Goal: Task Accomplishment & Management: Manage account settings

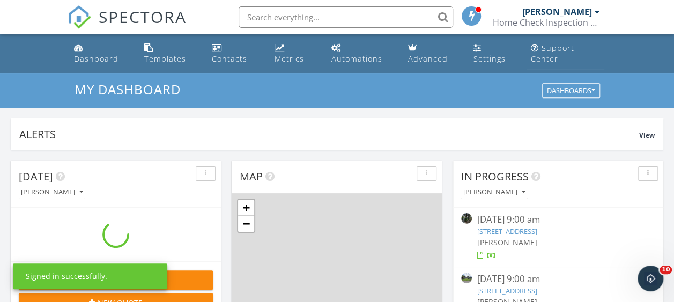
click at [600, 41] on link "Support Center" at bounding box center [565, 54] width 78 height 31
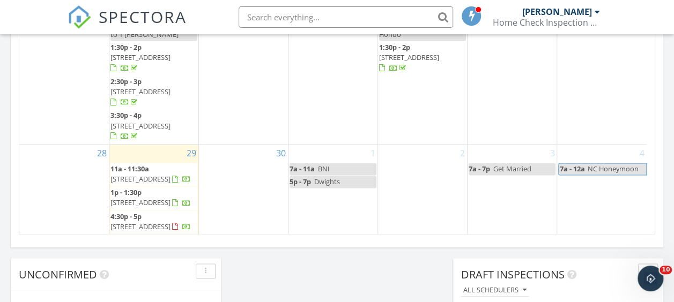
scroll to position [764, 0]
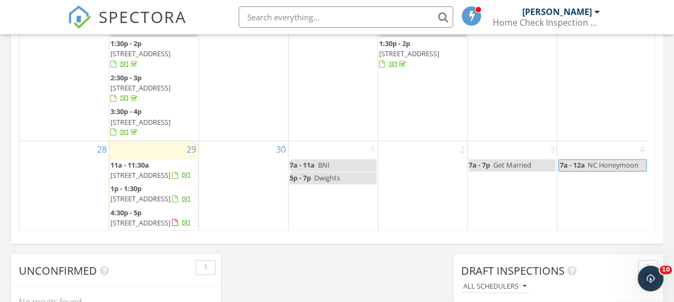
click at [153, 141] on div "29 11a - 11:30a 469 Palmwood Ln, Atlantic Beach 32233 1p - 1:30p 278 Palm Islan…" at bounding box center [153, 186] width 89 height 90
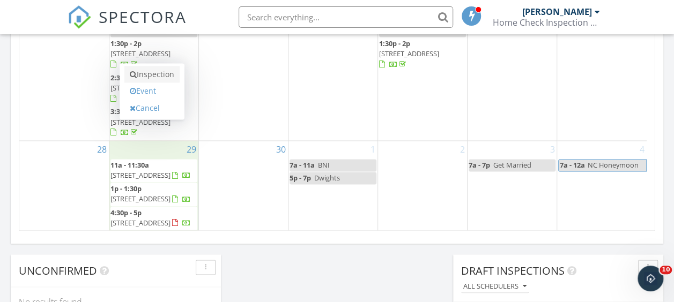
click at [155, 76] on link "Inspection" at bounding box center [151, 74] width 55 height 17
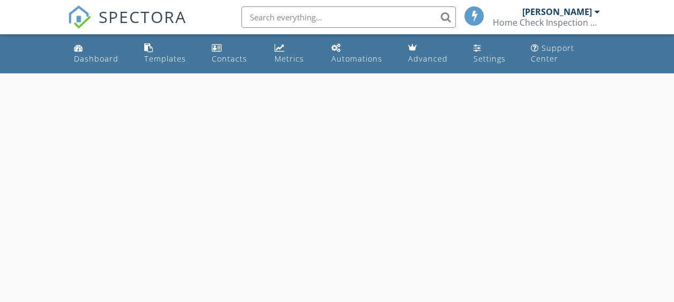
select select "8"
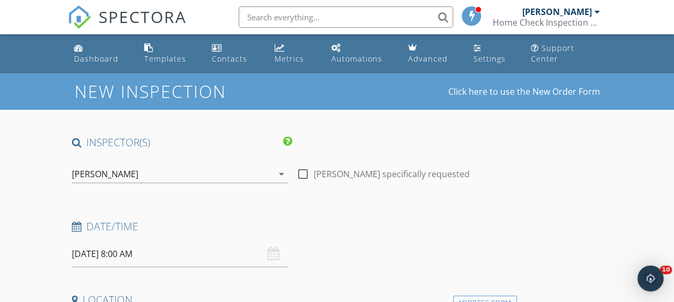
click at [139, 252] on input "09/29/2025 8:00 AM" at bounding box center [180, 254] width 216 height 26
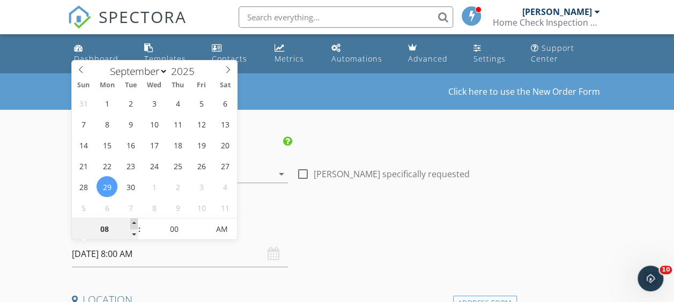
type input "09"
type input "09/29/2025 9:00 AM"
click at [136, 222] on span at bounding box center [134, 224] width 8 height 11
type input "10"
type input "09/29/2025 10:00 AM"
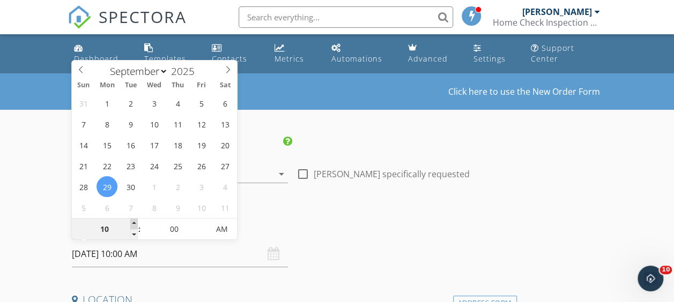
click at [136, 222] on span at bounding box center [134, 224] width 8 height 11
type input "11"
type input "09/29/2025 11:00 AM"
click at [136, 222] on span at bounding box center [134, 224] width 8 height 11
type input "12"
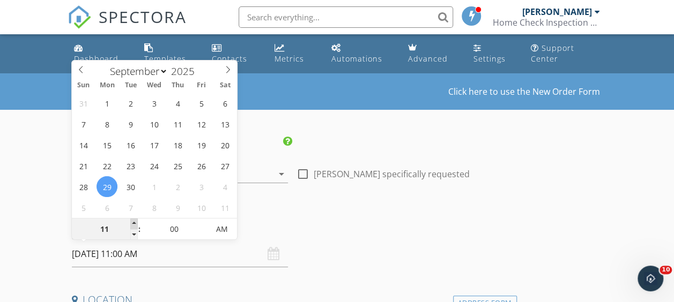
type input "09/29/2025 12:00 PM"
click at [136, 222] on span at bounding box center [134, 224] width 8 height 11
type input "01"
type input "09/29/2025 1:00 PM"
click at [136, 222] on span at bounding box center [134, 224] width 8 height 11
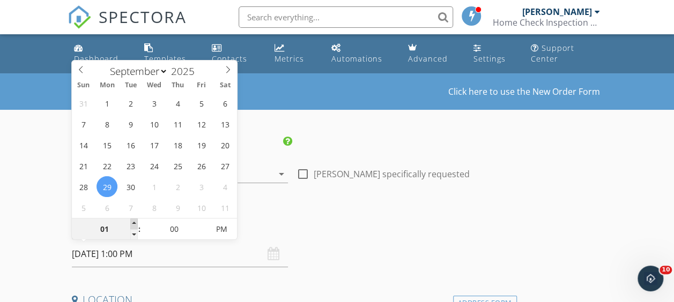
type input "02"
type input "09/29/2025 2:00 PM"
click at [136, 222] on span at bounding box center [134, 224] width 8 height 11
type input "03"
type input "09/29/2025 3:00 PM"
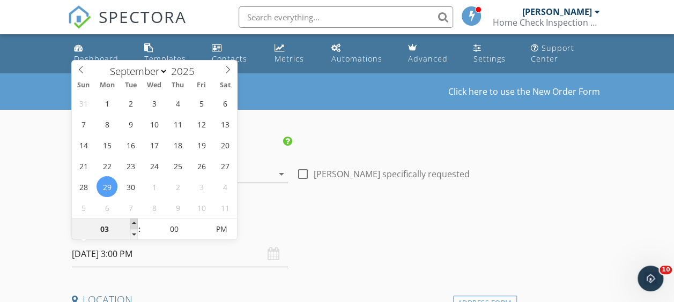
click at [136, 222] on span at bounding box center [134, 224] width 8 height 11
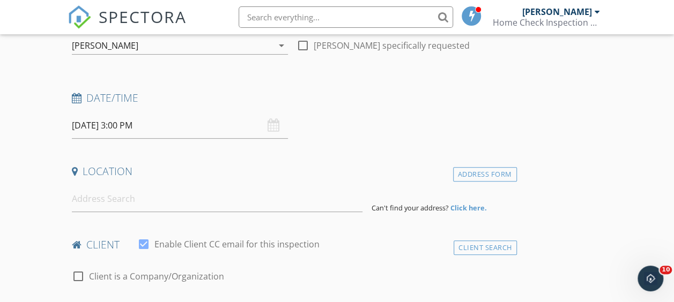
scroll to position [142, 0]
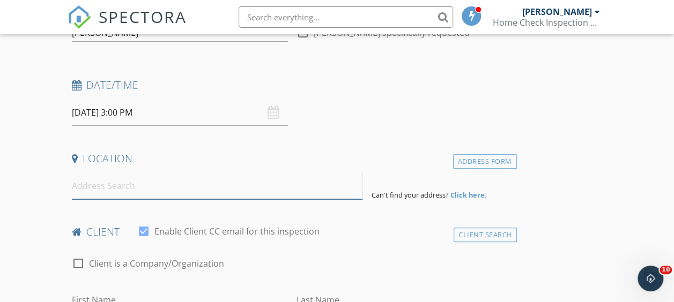
click at [117, 195] on input at bounding box center [217, 186] width 291 height 26
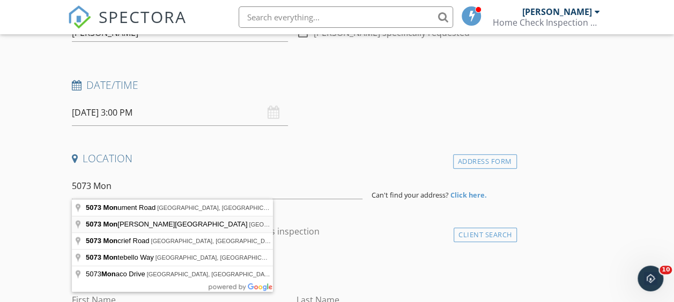
type input "5073 Monroe Forest Drive, Jacksonville, FL, USA"
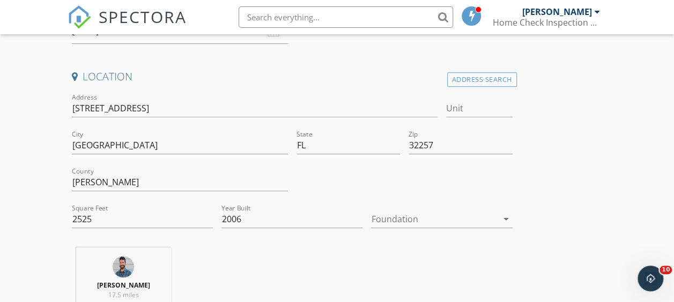
scroll to position [228, 0]
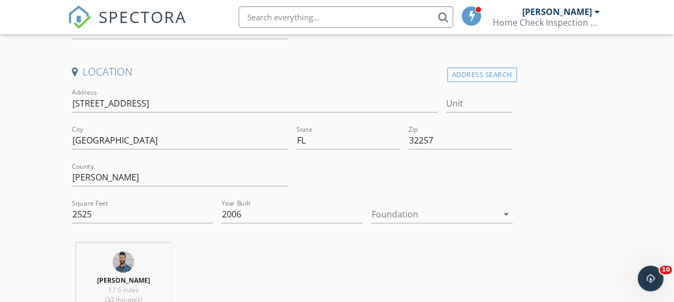
click at [371, 210] on div at bounding box center [434, 214] width 126 height 17
click at [309, 264] on div "Slab" at bounding box center [329, 257] width 79 height 26
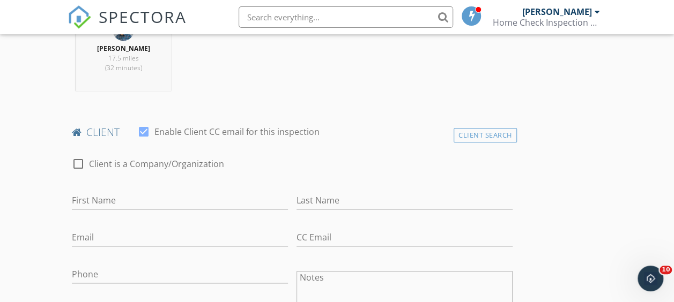
scroll to position [463, 0]
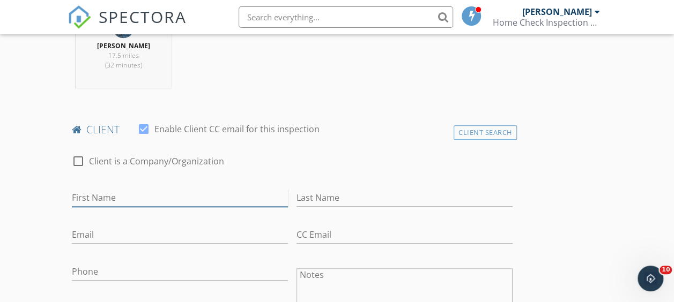
click at [125, 189] on input "First Name" at bounding box center [180, 198] width 216 height 18
type input "Matt"
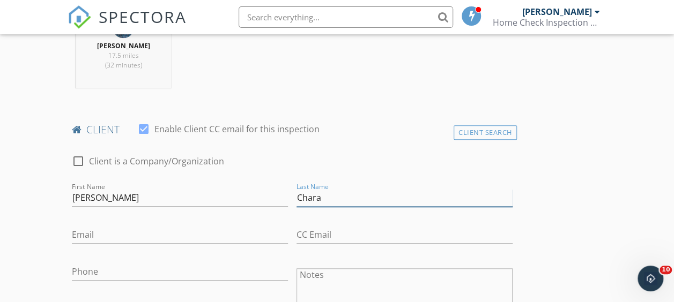
click at [296, 197] on input "Chara" at bounding box center [404, 198] width 216 height 18
type input "z"
type input "Charazinski"
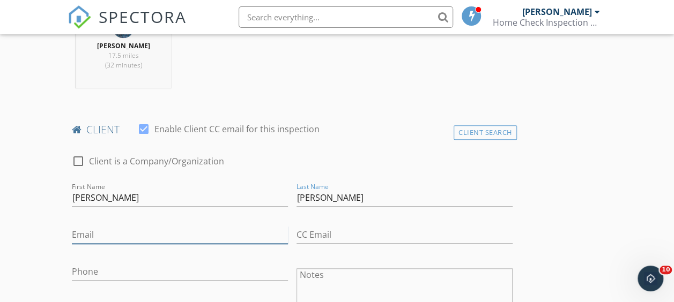
click at [132, 228] on input "Email" at bounding box center [180, 235] width 216 height 18
paste input "mcharazinski@gmail.com"
type input "mcharazinski@gmail.com"
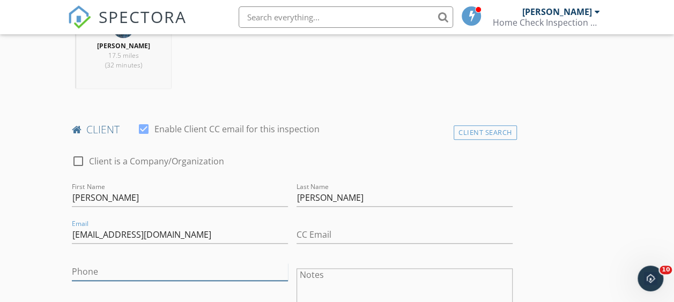
click at [130, 271] on input "Phone" at bounding box center [180, 272] width 216 height 18
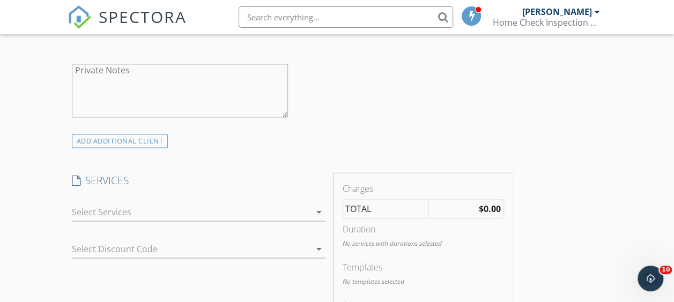
scroll to position [762, 0]
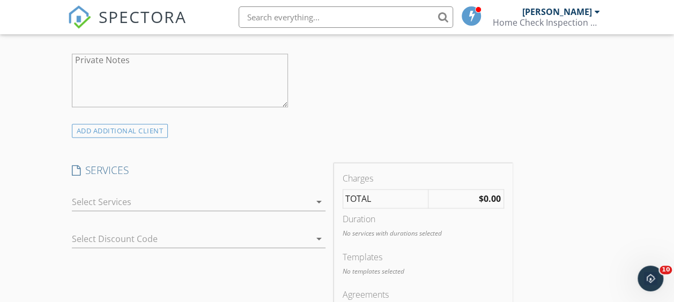
type input "904-303-8844"
click at [185, 197] on div at bounding box center [191, 202] width 239 height 17
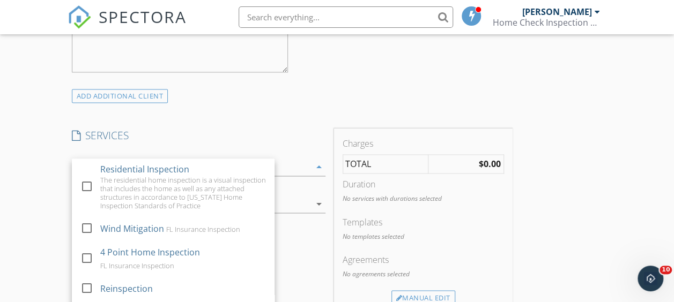
scroll to position [831, 0]
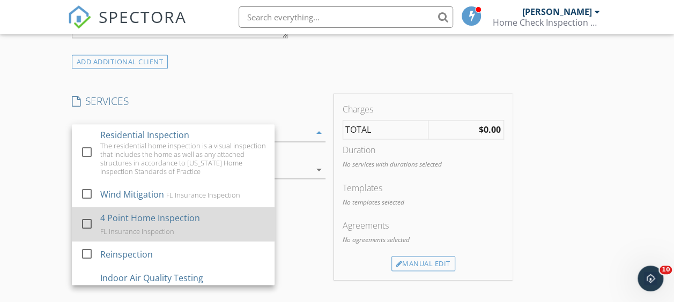
click at [88, 233] on div at bounding box center [87, 224] width 18 height 18
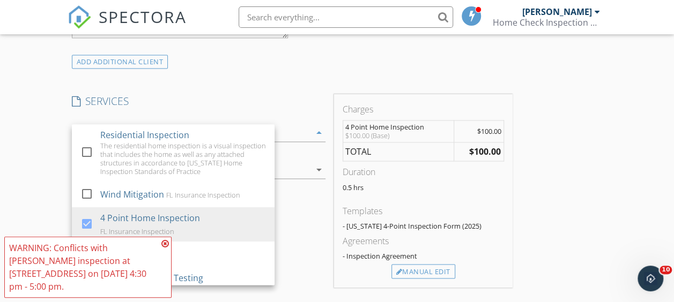
click at [453, 178] on div "INSPECTOR(S) check_box Luke Rud PRIMARY Luke Rud arrow_drop_down check_box_outl…" at bounding box center [337, 187] width 539 height 1765
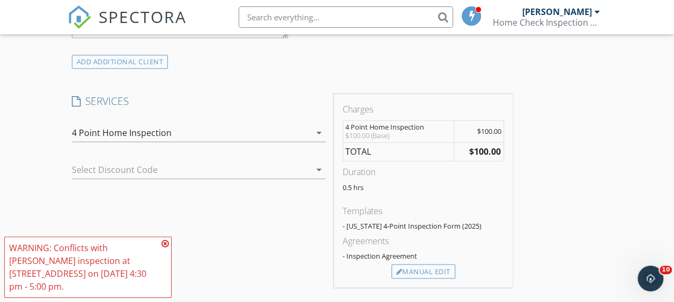
click at [165, 248] on icon at bounding box center [165, 244] width 8 height 9
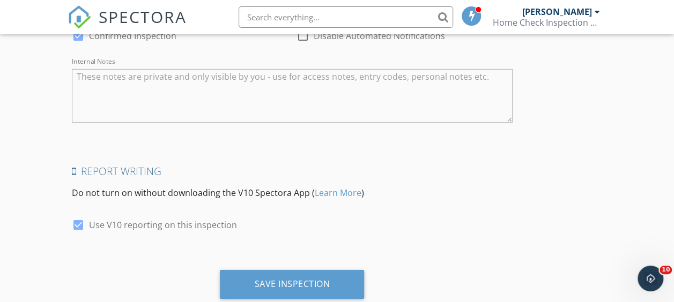
scroll to position [1638, 0]
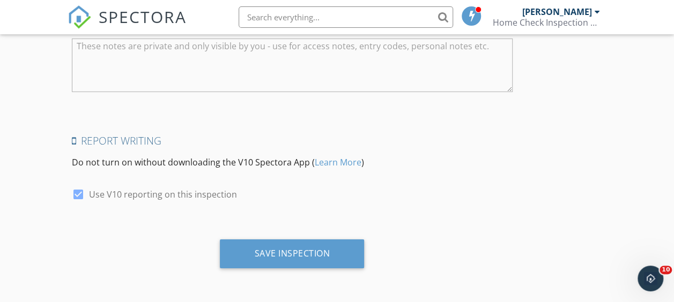
drag, startPoint x: 674, startPoint y: 147, endPoint x: 8, endPoint y: 6, distance: 680.9
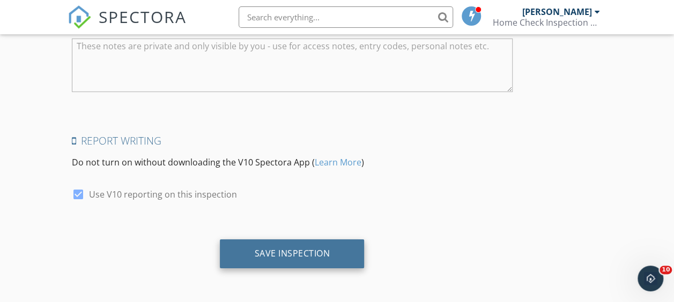
click at [254, 255] on div "Save Inspection" at bounding box center [292, 253] width 76 height 11
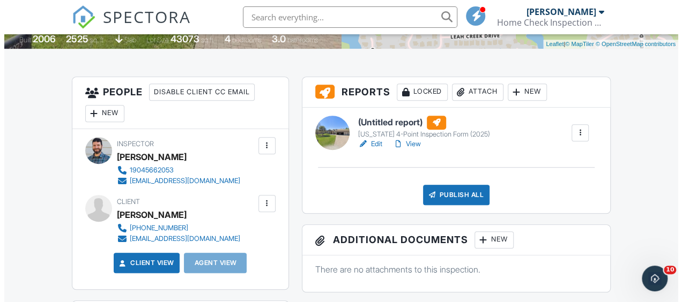
scroll to position [244, 0]
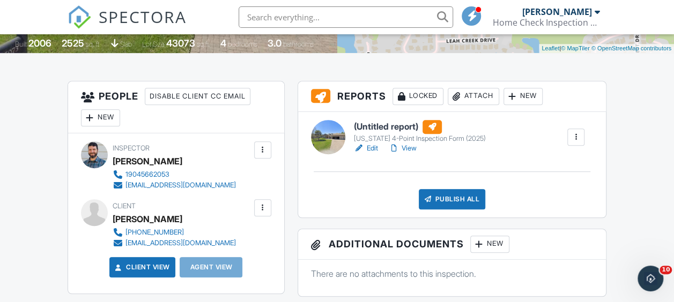
click at [102, 119] on div "New" at bounding box center [100, 117] width 39 height 17
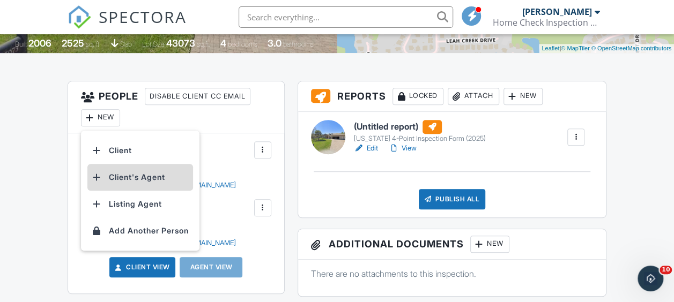
click at [125, 174] on li "Client's Agent" at bounding box center [140, 177] width 106 height 27
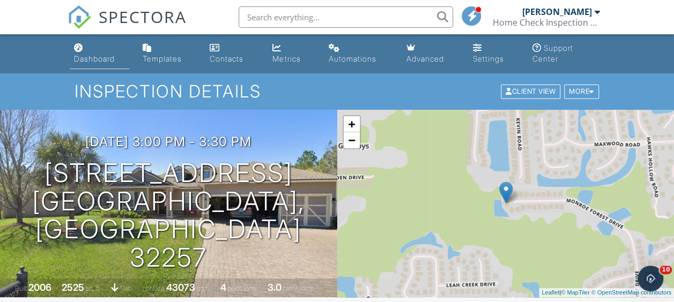
click at [103, 48] on link "Dashboard" at bounding box center [100, 54] width 60 height 31
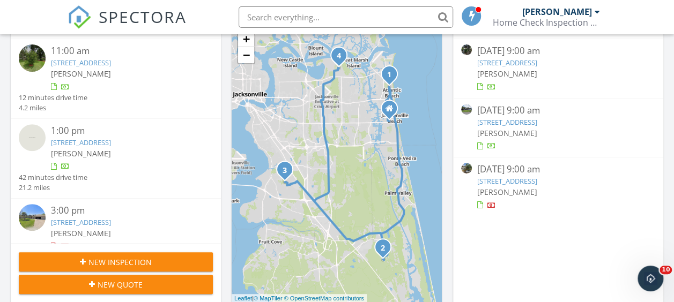
scroll to position [179, 0]
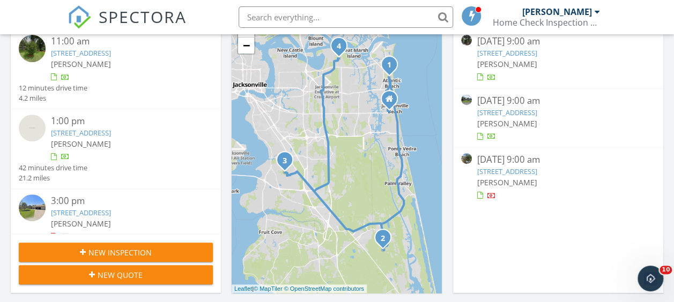
click at [527, 113] on link "916 Lincoln Rd, Neptune Beach, FL 32266" at bounding box center [507, 113] width 60 height 10
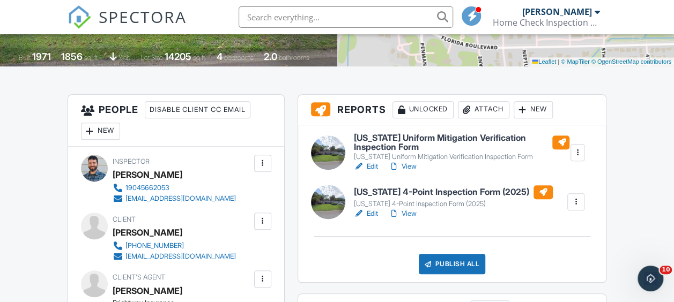
click at [366, 139] on h6 "[US_STATE] Uniform Mitigation Verification Inspection Form" at bounding box center [461, 142] width 215 height 19
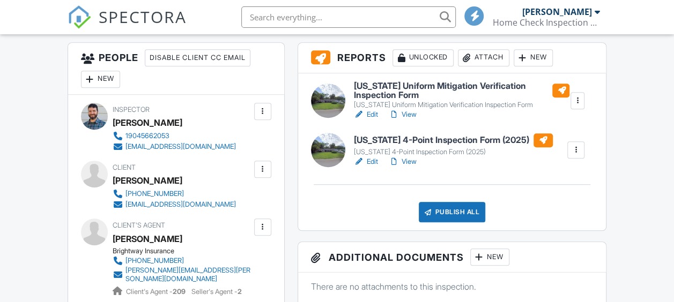
scroll to position [257, 0]
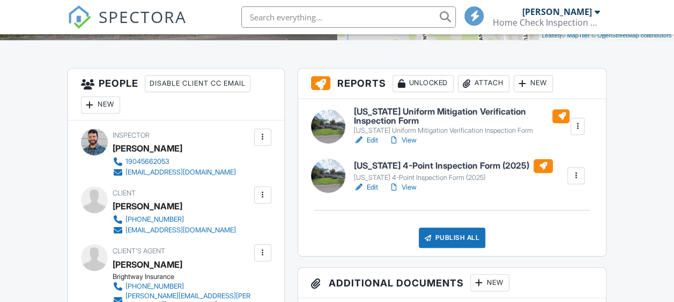
click at [479, 113] on h6 "[US_STATE] Uniform Mitigation Verification Inspection Form" at bounding box center [461, 116] width 215 height 19
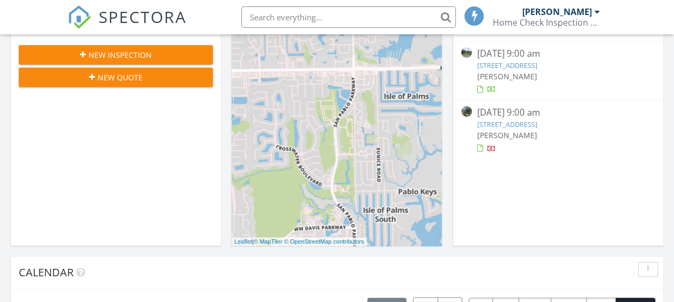
scroll to position [173, 0]
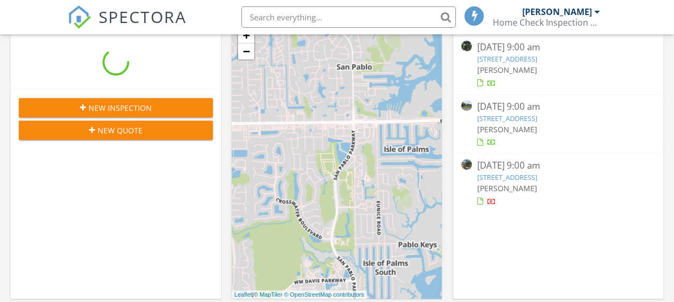
click at [537, 116] on link "916 Lincoln Rd, Neptune Beach, FL 32266" at bounding box center [507, 119] width 60 height 10
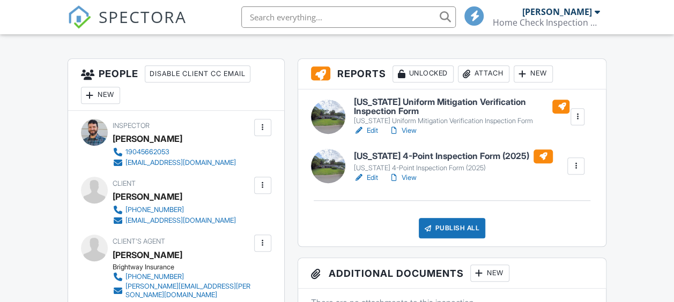
scroll to position [269, 0]
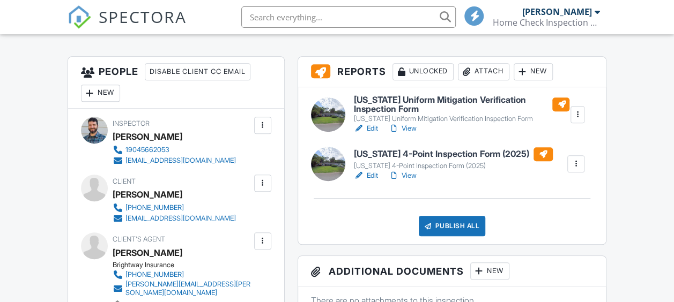
click at [397, 99] on h6 "[US_STATE] Uniform Mitigation Verification Inspection Form" at bounding box center [461, 104] width 215 height 19
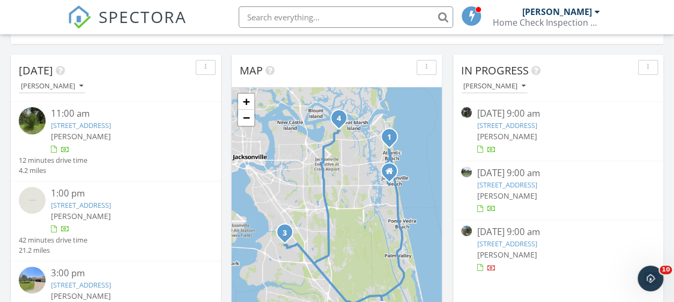
scroll to position [118, 0]
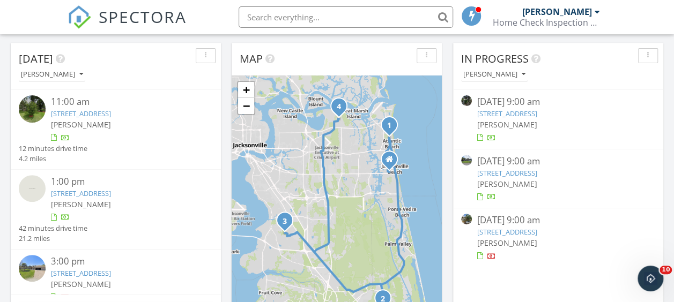
click at [529, 172] on link "[STREET_ADDRESS]" at bounding box center [507, 173] width 60 height 10
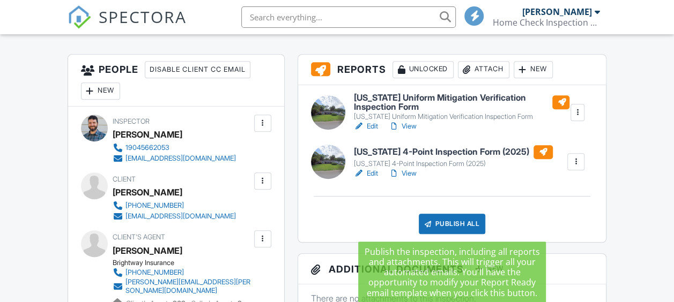
click at [438, 222] on div "Publish All" at bounding box center [452, 224] width 67 height 20
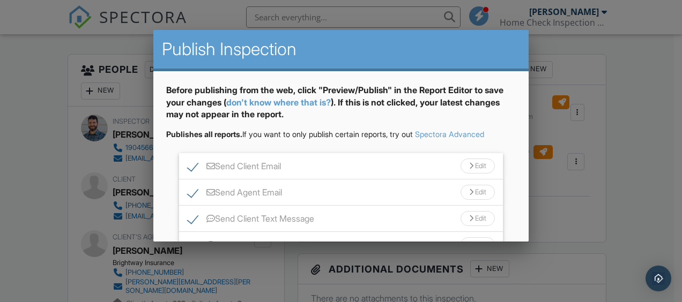
scroll to position [92, 0]
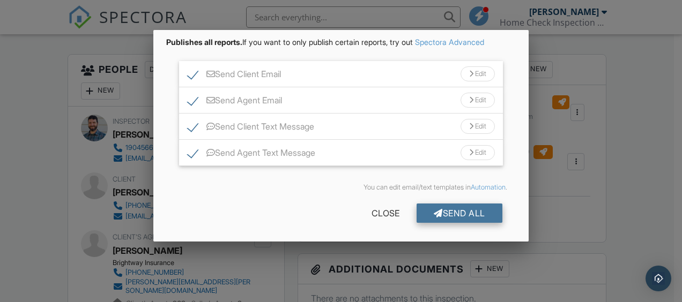
click at [442, 210] on div "Send All" at bounding box center [460, 213] width 86 height 19
